Goal: Check status: Check status

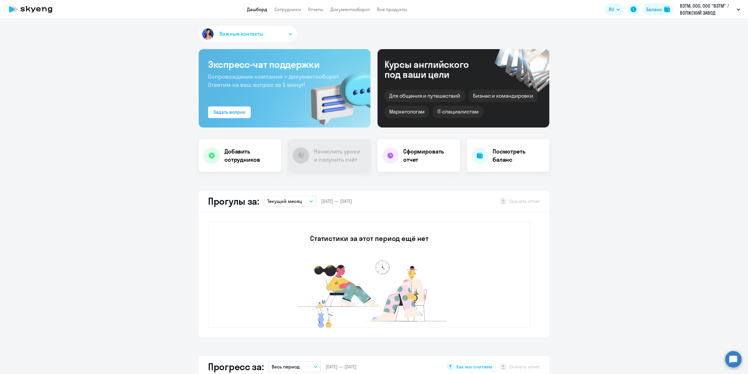
select select "30"
click at [652, 9] on div "Баланс" at bounding box center [654, 9] width 15 height 7
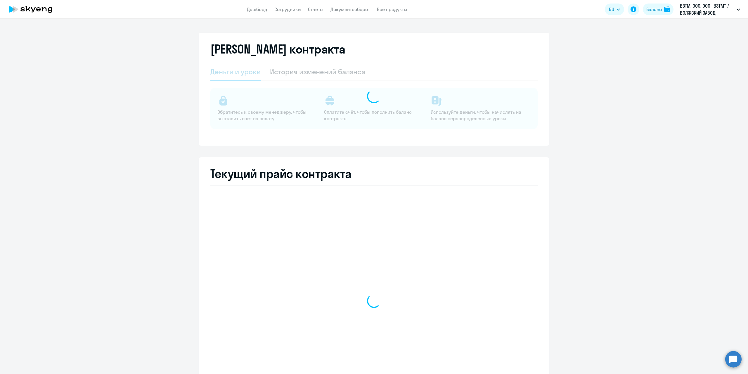
select select "english_adult_not_native_speaker"
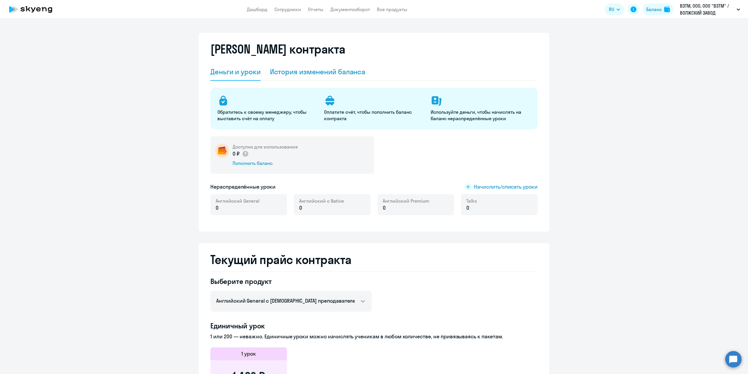
click at [305, 70] on div "История изменений баланса" at bounding box center [318, 71] width 96 height 9
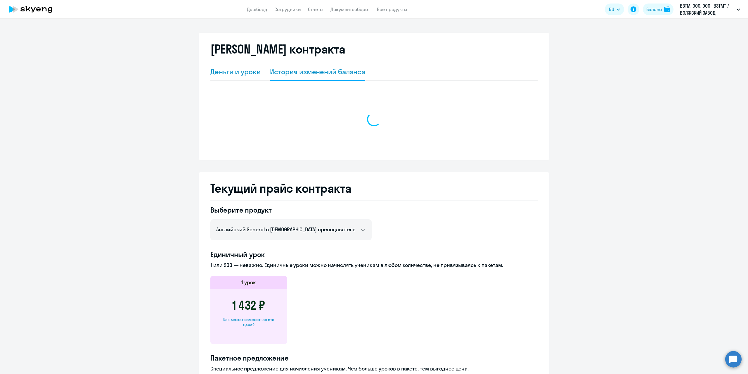
click at [243, 68] on div "Деньги и уроки" at bounding box center [235, 71] width 50 height 9
